Goal: Transaction & Acquisition: Purchase product/service

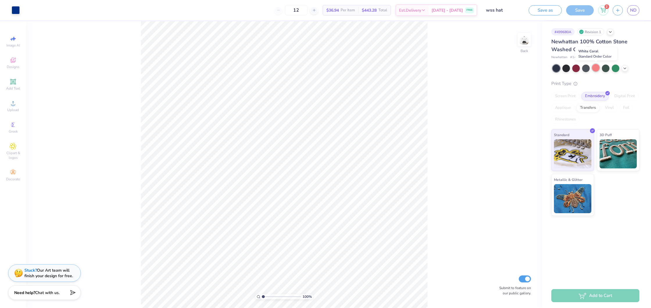
click at [596, 69] on div at bounding box center [596, 68] width 8 height 8
click at [624, 68] on icon at bounding box center [625, 67] width 5 height 5
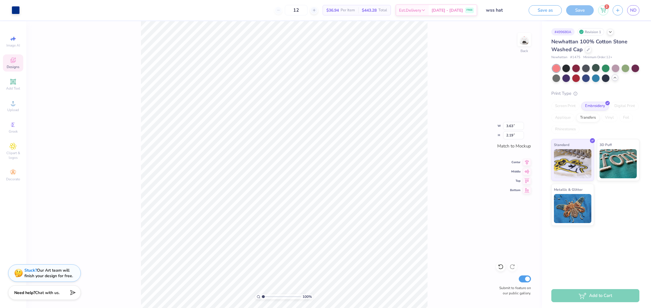
type input "3.63"
type input "2.19"
click at [435, 127] on div "100 % Back W 3.63 3.63 " H 2.19 2.19 " Match to [GEOGRAPHIC_DATA] Middle Top Bo…" at bounding box center [284, 164] width 516 height 287
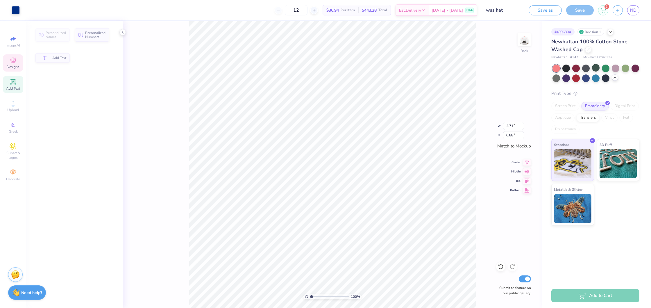
type input "2.71"
type input "0.88"
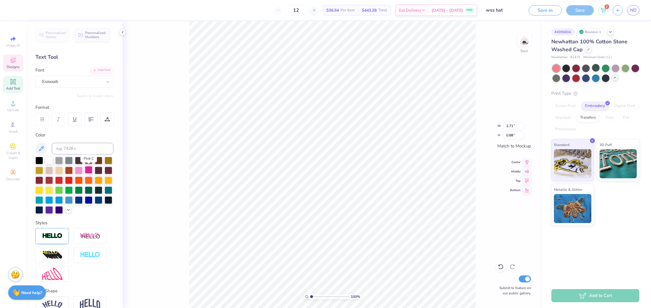
click at [88, 170] on div at bounding box center [89, 170] width 8 height 8
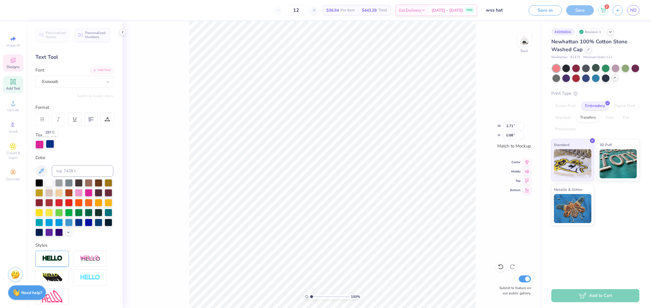
click at [51, 144] on div at bounding box center [50, 144] width 8 height 8
click at [87, 192] on div at bounding box center [89, 192] width 8 height 8
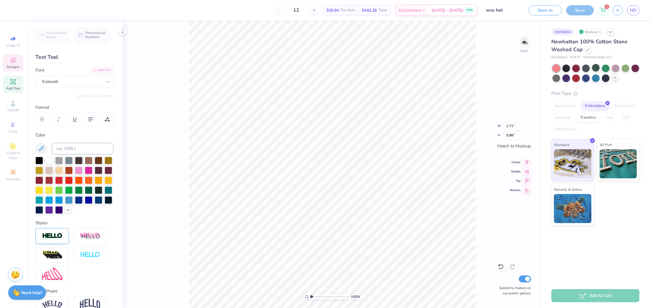
type input "2.34"
type input "0.46"
click at [87, 169] on div at bounding box center [89, 170] width 8 height 8
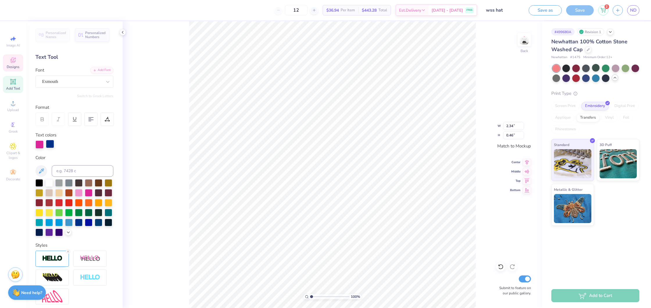
click at [50, 141] on div at bounding box center [50, 144] width 8 height 8
click at [87, 194] on div at bounding box center [89, 192] width 8 height 8
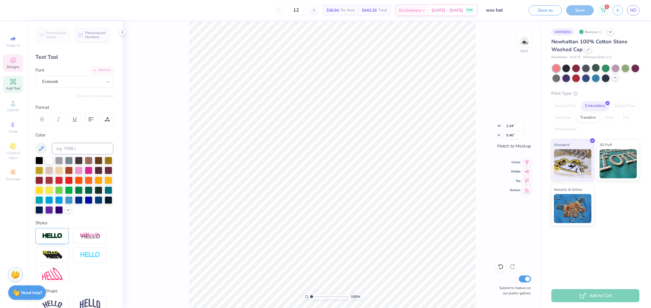
type input "3.63"
type input "0.70"
click at [89, 169] on div at bounding box center [89, 170] width 8 height 8
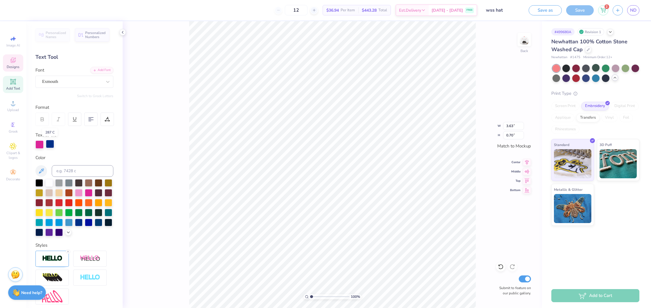
click at [49, 144] on div at bounding box center [50, 144] width 8 height 8
click at [86, 193] on div at bounding box center [89, 192] width 8 height 8
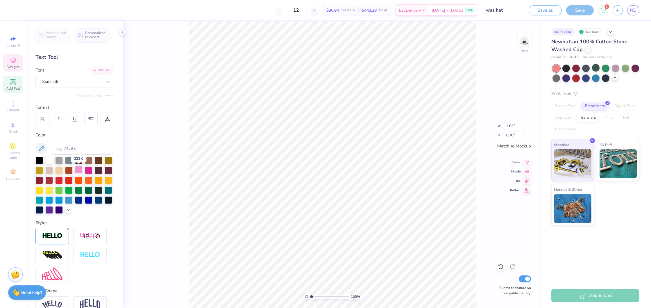
click at [79, 171] on div at bounding box center [79, 170] width 8 height 8
type input "2.71"
type input "0.88"
click at [77, 170] on div at bounding box center [79, 170] width 8 height 8
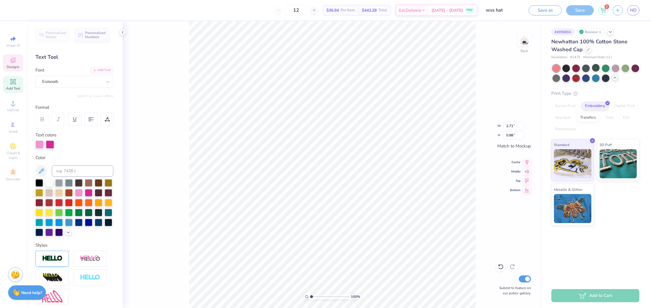
type input "2.34"
type input "0.46"
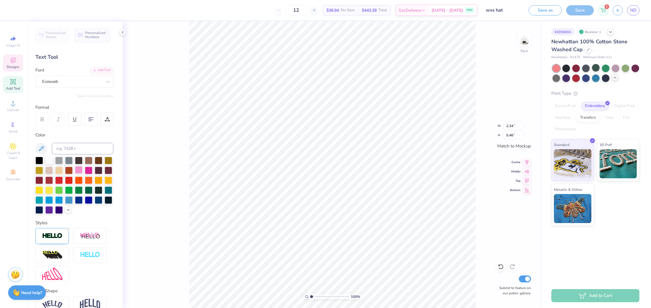
click at [79, 167] on div at bounding box center [79, 170] width 8 height 8
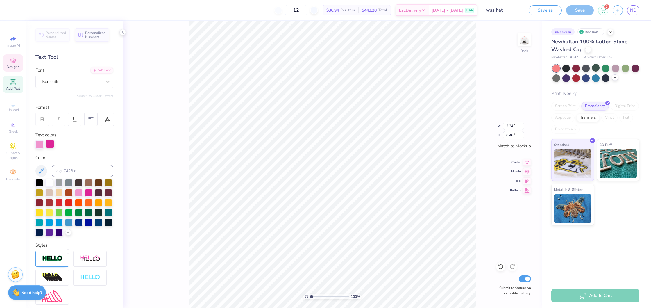
click at [52, 147] on div at bounding box center [50, 144] width 8 height 8
click at [77, 191] on div at bounding box center [79, 192] width 8 height 8
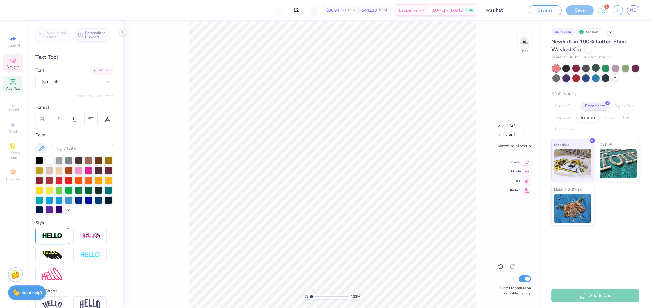
type input "2.71"
type input "0.88"
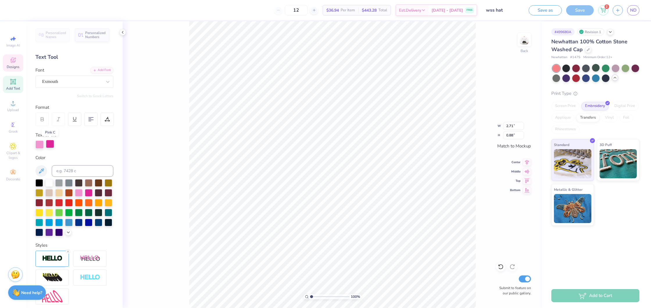
click at [54, 144] on div at bounding box center [50, 144] width 8 height 8
click at [77, 190] on div at bounding box center [79, 192] width 8 height 8
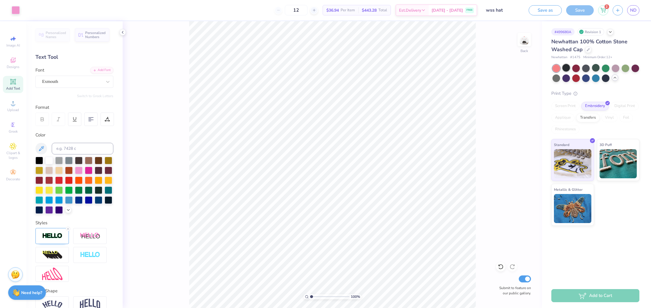
click at [568, 69] on div at bounding box center [566, 68] width 8 height 8
click at [604, 78] on div at bounding box center [606, 78] width 8 height 8
click at [556, 67] on div at bounding box center [557, 69] width 8 height 8
click at [566, 67] on div at bounding box center [566, 68] width 8 height 8
click at [598, 67] on div at bounding box center [596, 68] width 8 height 8
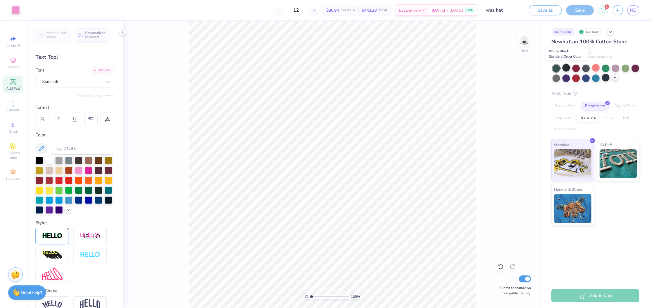
click at [566, 66] on div at bounding box center [566, 68] width 8 height 8
click at [584, 65] on div at bounding box center [586, 68] width 8 height 8
click at [566, 67] on div at bounding box center [566, 68] width 8 height 8
click at [86, 167] on div at bounding box center [89, 170] width 8 height 8
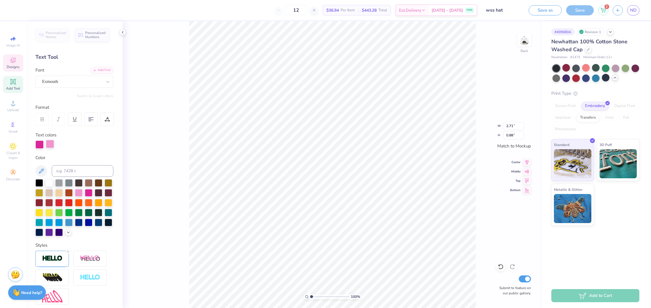
click at [49, 146] on div at bounding box center [50, 144] width 8 height 8
click at [87, 193] on div at bounding box center [89, 192] width 8 height 8
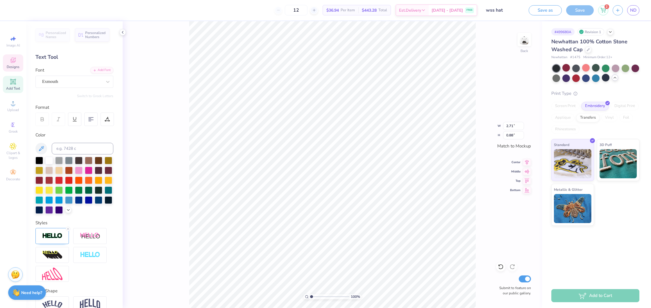
type input "3.63"
type input "0.70"
click at [88, 171] on div at bounding box center [89, 170] width 8 height 8
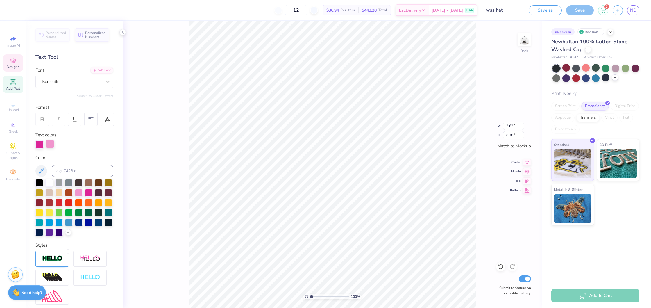
click at [49, 145] on div at bounding box center [50, 144] width 8 height 8
click at [89, 191] on div at bounding box center [89, 192] width 8 height 8
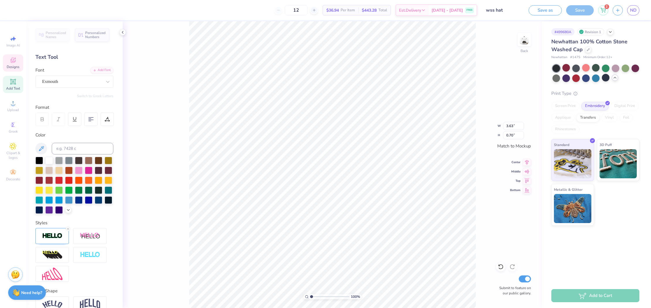
type input "2.34"
type input "0.46"
click at [90, 171] on div at bounding box center [89, 170] width 8 height 8
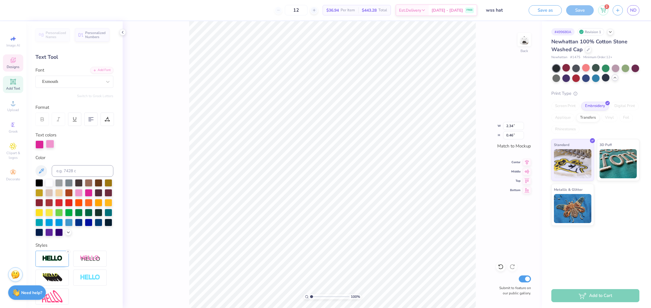
click at [50, 142] on div at bounding box center [50, 144] width 8 height 8
click at [88, 192] on div at bounding box center [89, 192] width 8 height 8
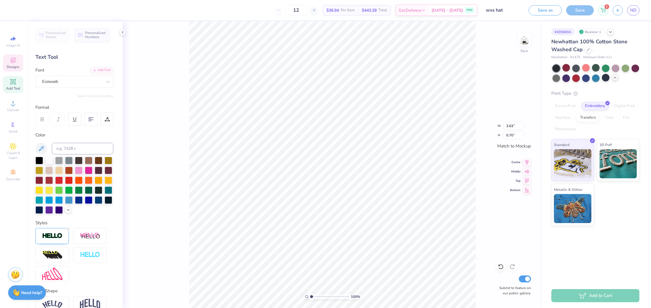
click at [11, 63] on icon at bounding box center [13, 60] width 7 height 7
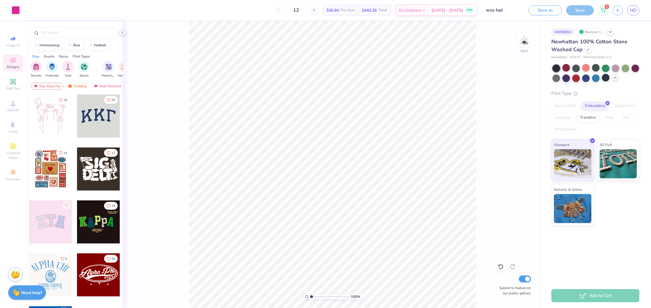
click at [123, 32] on icon at bounding box center [122, 32] width 5 height 5
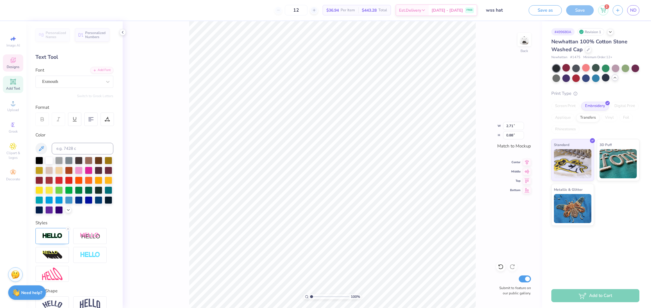
type input "2.34"
type input "0.46"
type input "2.71"
type input "0.88"
type input "3.63"
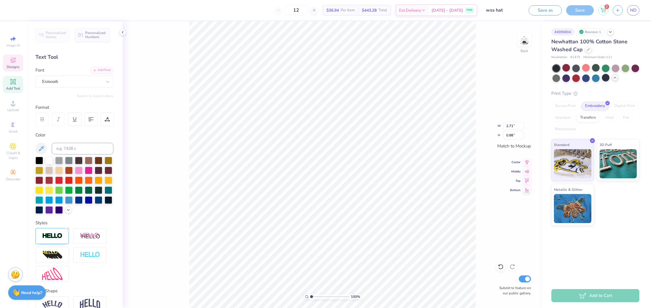
type input "0.70"
type input "3.94"
type input "0.76"
type input "2.71"
type input "0.88"
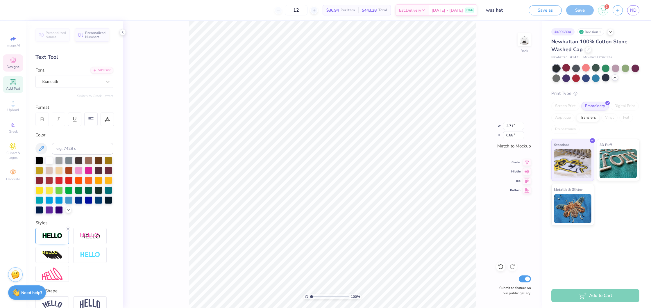
type input "3.05"
type input "0.98"
type input "3.94"
type input "0.76"
type input "2.34"
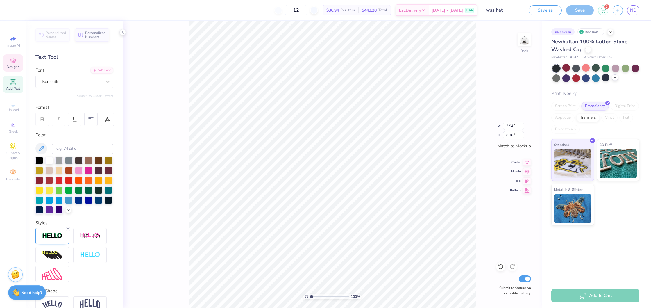
type input "0.46"
type input "2.58"
type input "0.51"
click at [544, 11] on button "Save as" at bounding box center [545, 9] width 33 height 10
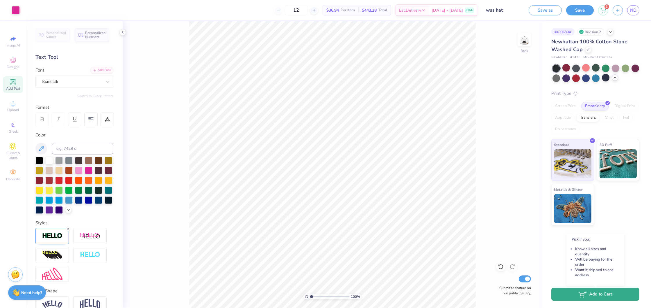
click at [614, 296] on button "Add to Cart" at bounding box center [595, 293] width 88 height 13
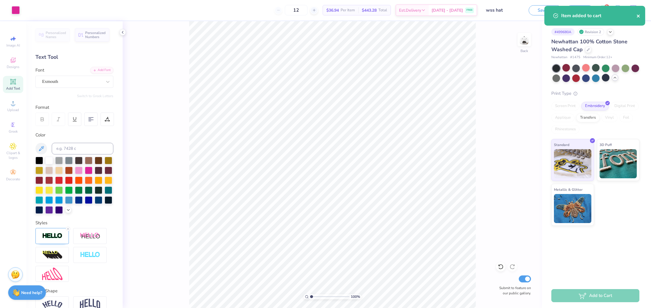
click at [639, 17] on icon "close" at bounding box center [639, 16] width 4 height 5
click at [604, 9] on icon at bounding box center [603, 9] width 5 height 5
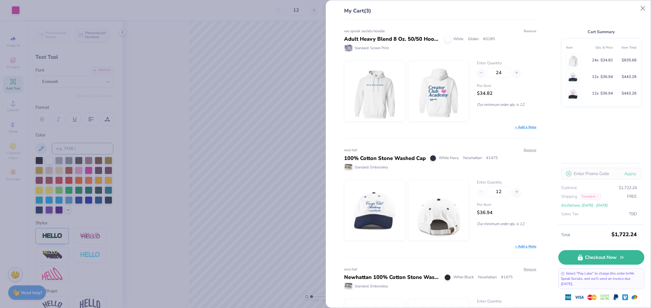
click at [533, 30] on button "Remove" at bounding box center [529, 30] width 13 height 5
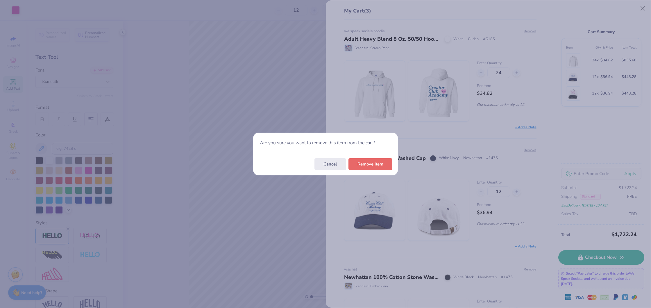
click at [385, 166] on button "Remove Item" at bounding box center [371, 164] width 44 height 12
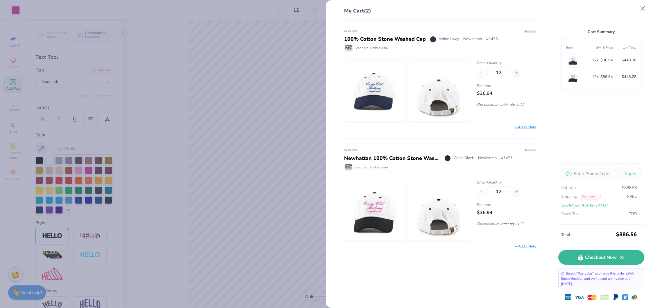
click at [530, 148] on button "Remove" at bounding box center [529, 149] width 13 height 5
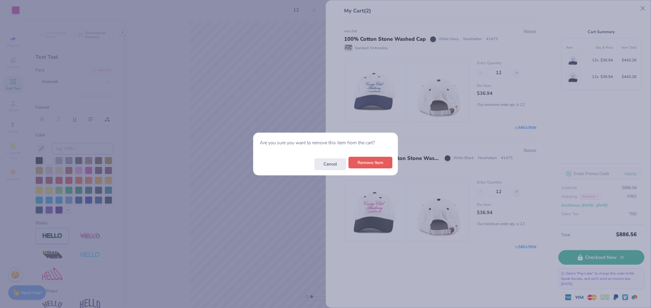
click at [376, 164] on button "Remove Item" at bounding box center [371, 163] width 44 height 12
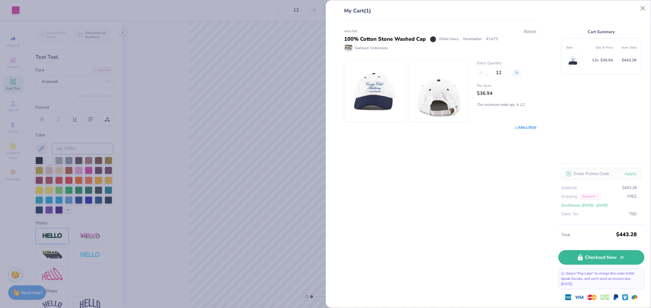
click at [519, 72] on div at bounding box center [517, 73] width 8 height 8
click at [480, 72] on icon at bounding box center [481, 73] width 4 height 4
click at [517, 72] on line at bounding box center [517, 72] width 0 height 2
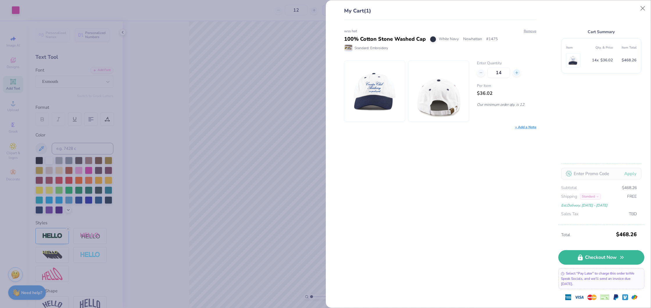
click at [517, 72] on line at bounding box center [517, 72] width 0 height 2
type input "15"
click at [497, 152] on div "wss hat 100% Cotton Stone Washed Cap White Navy Newhattan # 1475 Standard: Embr…" at bounding box center [438, 164] width 211 height 288
click at [589, 254] on link "Checkout Now" at bounding box center [601, 256] width 86 height 15
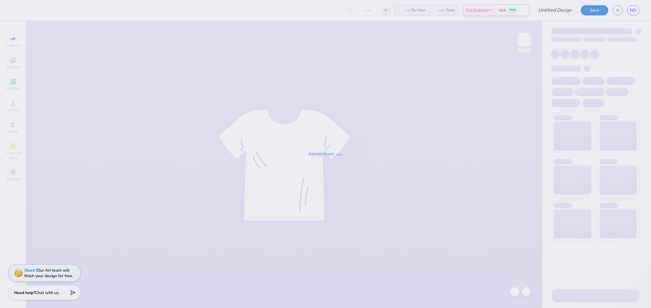
type input "wss hat"
type input "12"
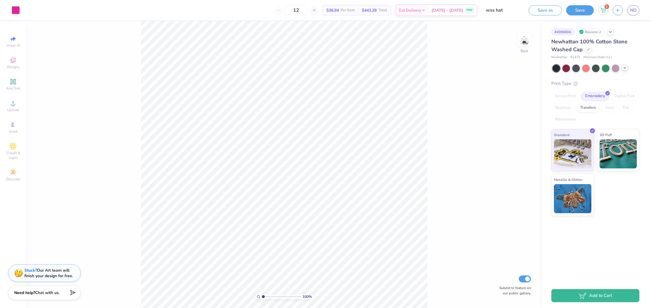
click at [626, 68] on icon at bounding box center [625, 67] width 5 height 5
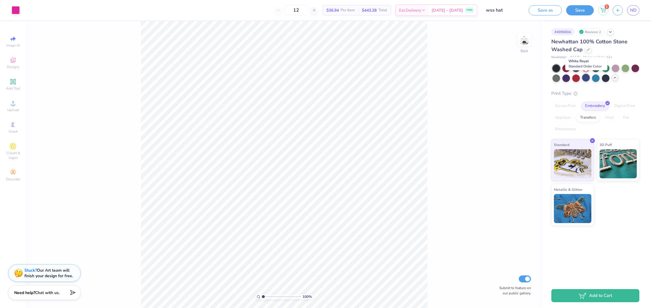
click at [585, 78] on div at bounding box center [586, 78] width 8 height 8
click at [604, 78] on div at bounding box center [606, 78] width 8 height 8
click at [594, 80] on div at bounding box center [596, 78] width 8 height 8
click at [607, 78] on div at bounding box center [606, 78] width 8 height 8
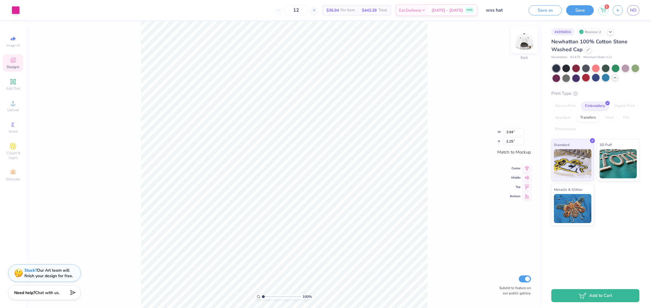
click at [522, 42] on img at bounding box center [524, 39] width 23 height 23
